Goal: Task Accomplishment & Management: Manage account settings

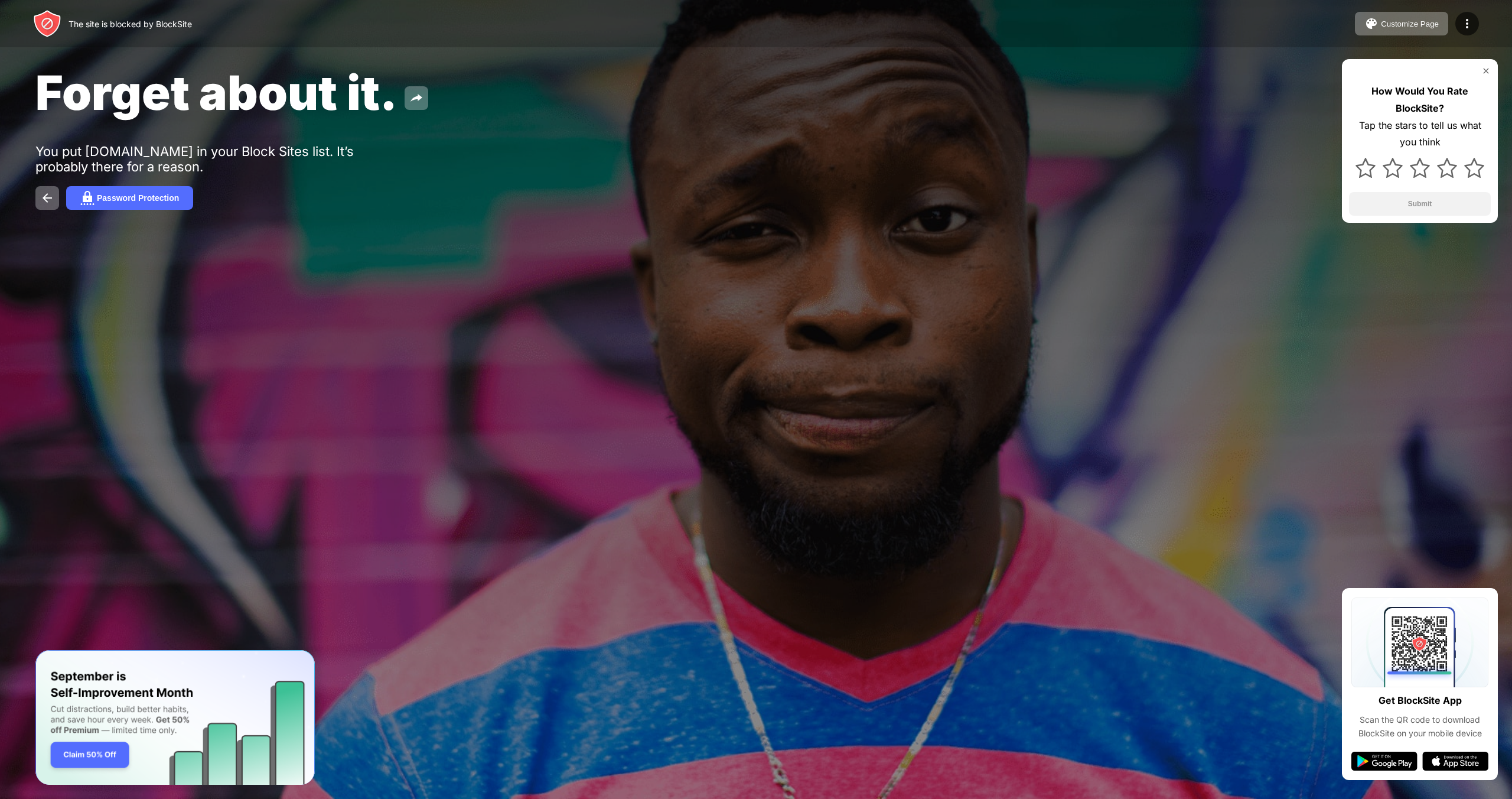
click at [886, 71] on div "How Would You Rate BlockSite? Tap the stars to tell us what you think Submit" at bounding box center [1419, 141] width 156 height 164
click at [886, 72] on img at bounding box center [1485, 71] width 10 height 10
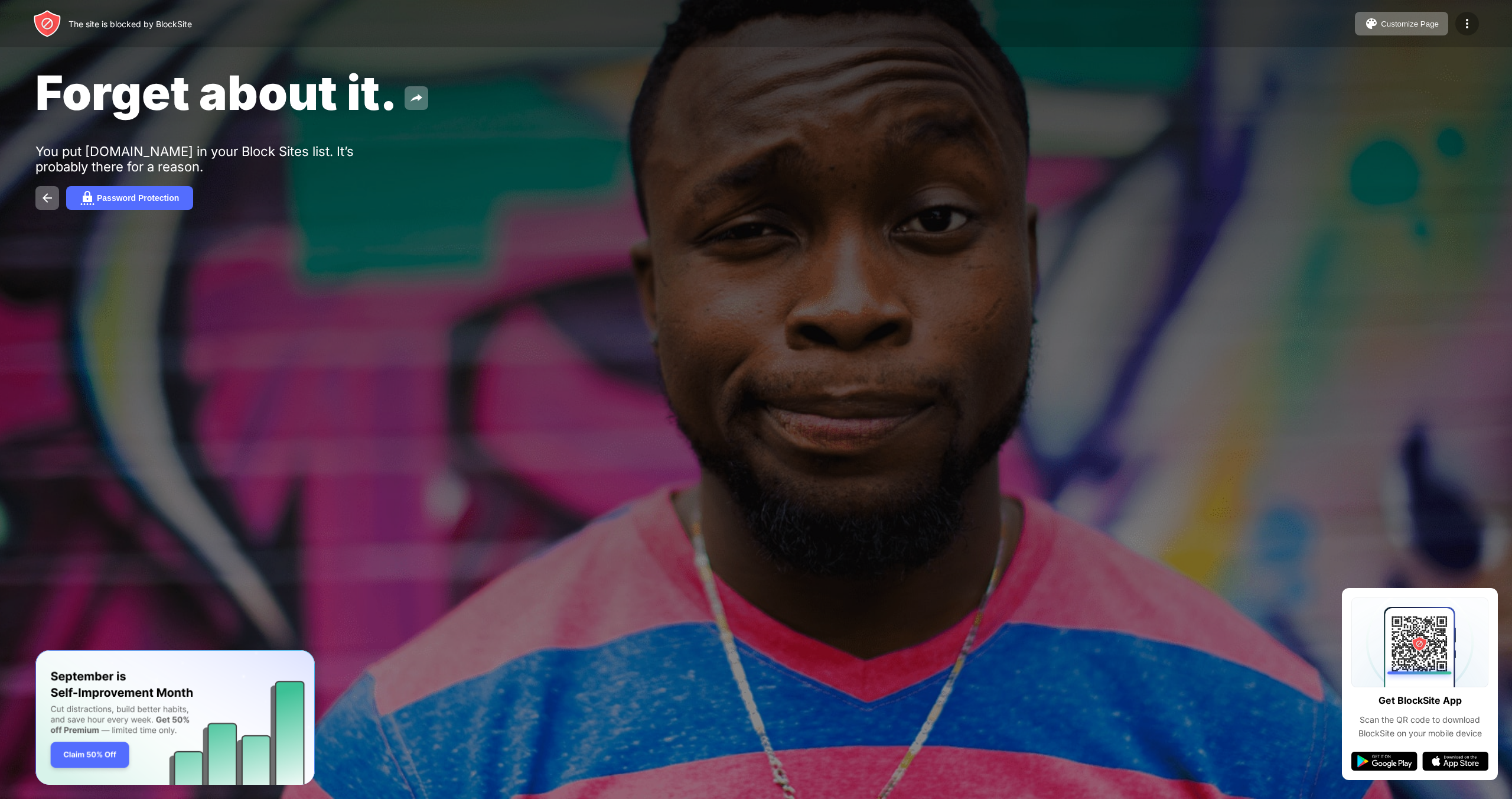
click at [886, 19] on img at bounding box center [1467, 24] width 14 height 14
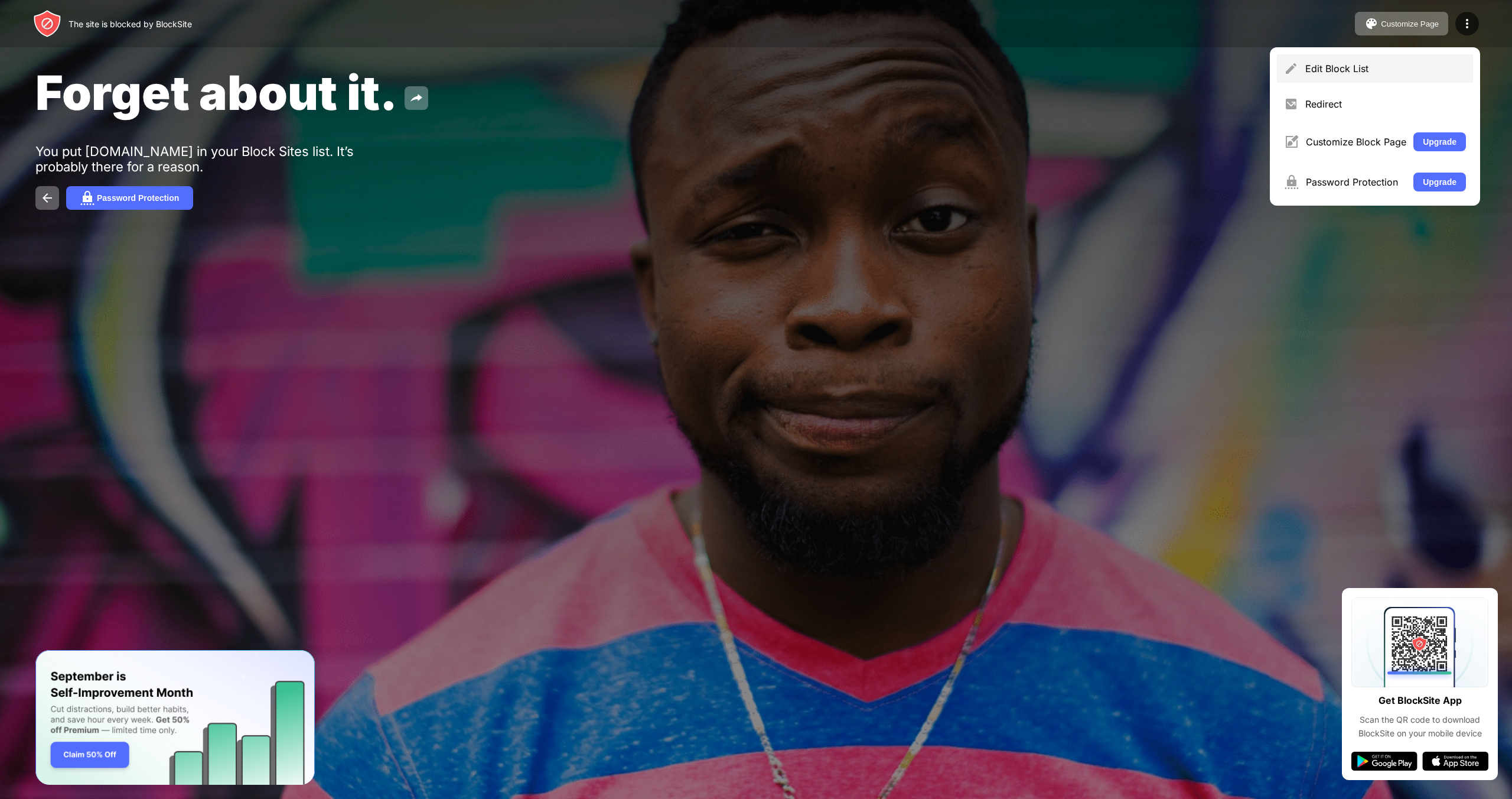
click at [886, 54] on div "Edit Block List" at bounding box center [1375, 68] width 196 height 28
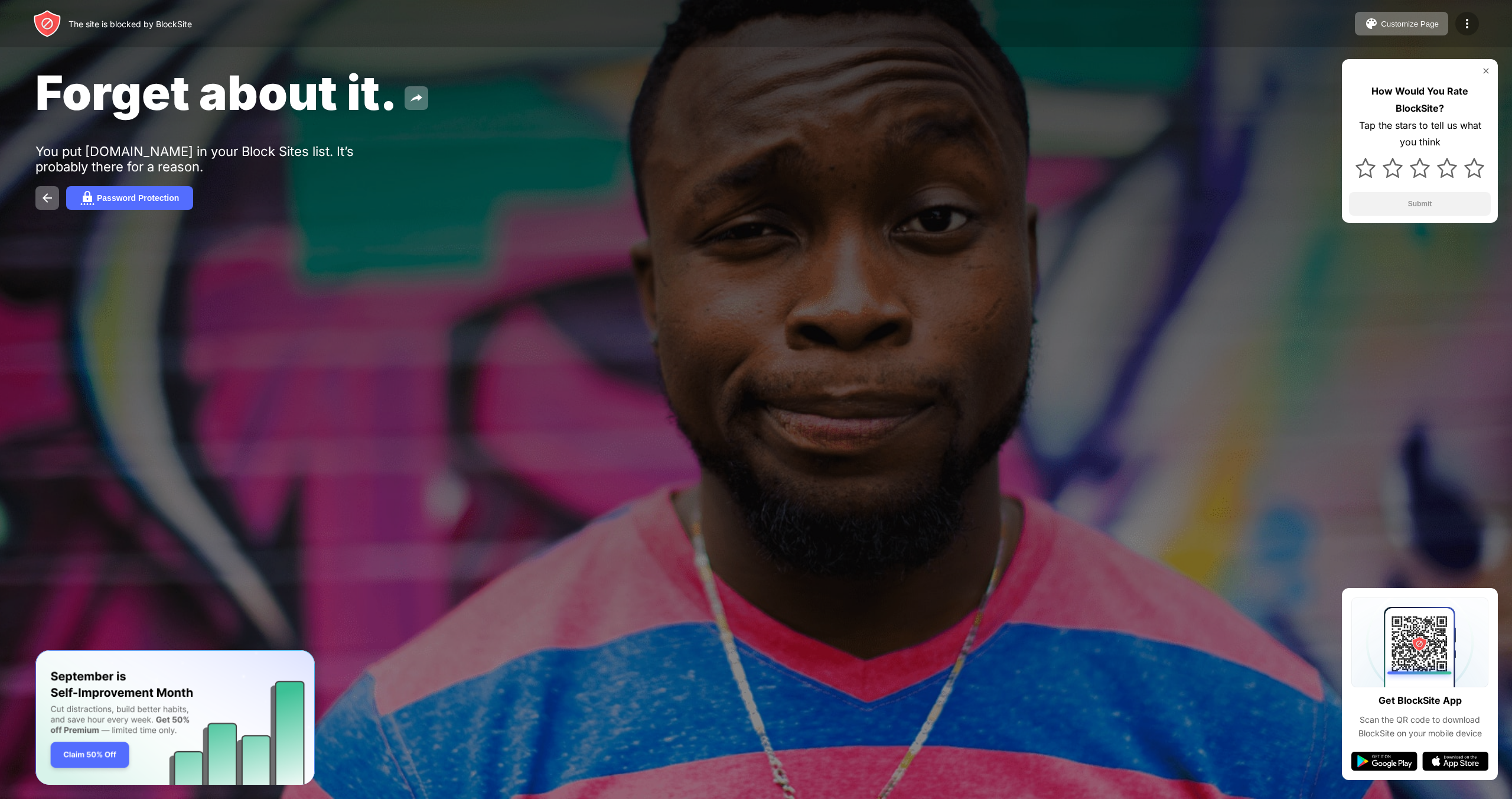
click at [1470, 22] on img at bounding box center [1467, 24] width 14 height 14
